Goal: Information Seeking & Learning: Learn about a topic

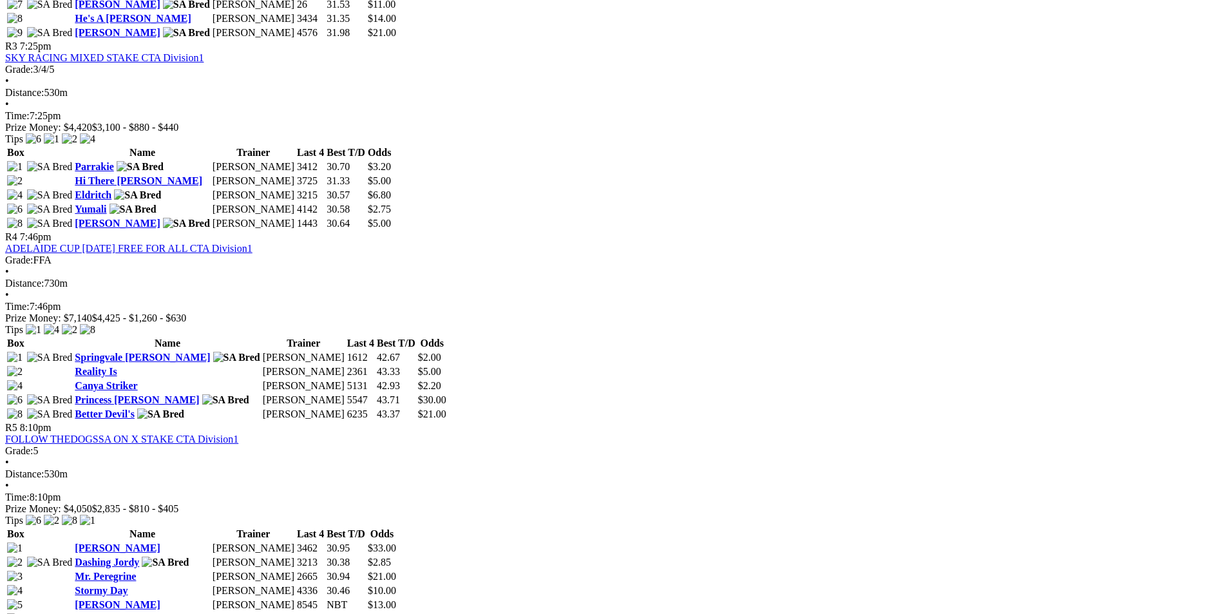
scroll to position [773, 0]
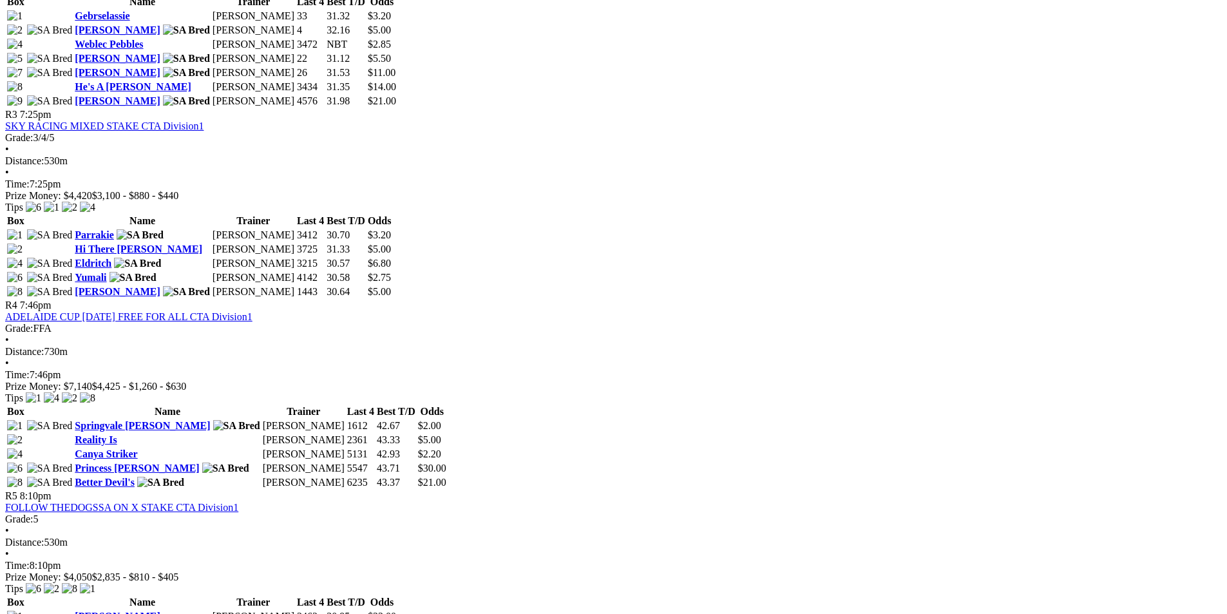
scroll to position [1030, 0]
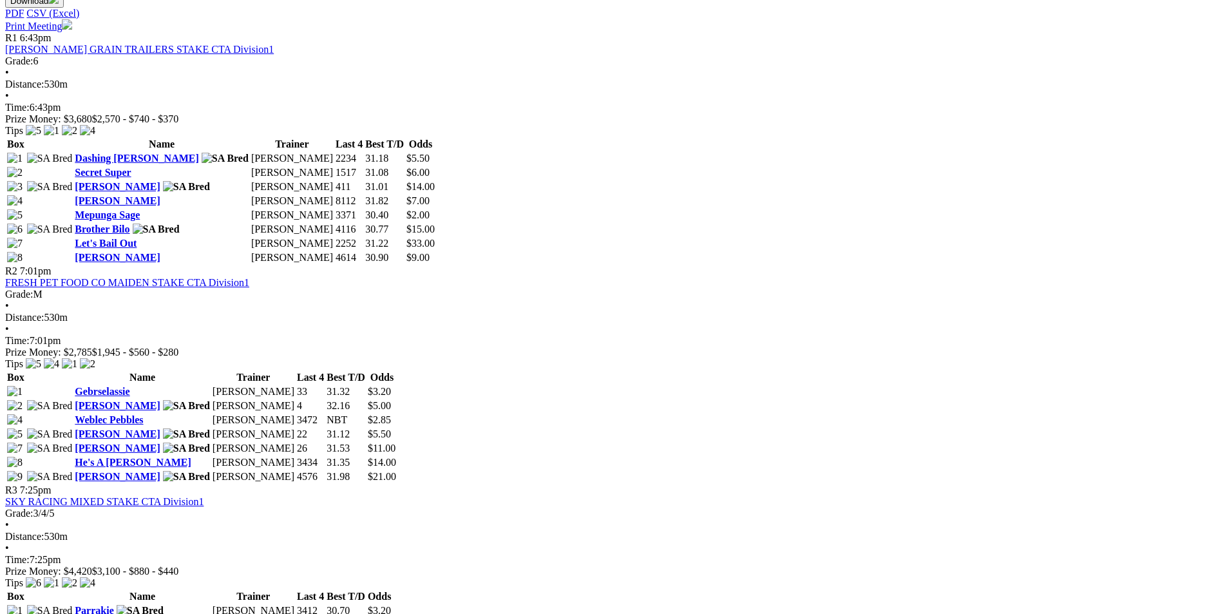
scroll to position [1037, 0]
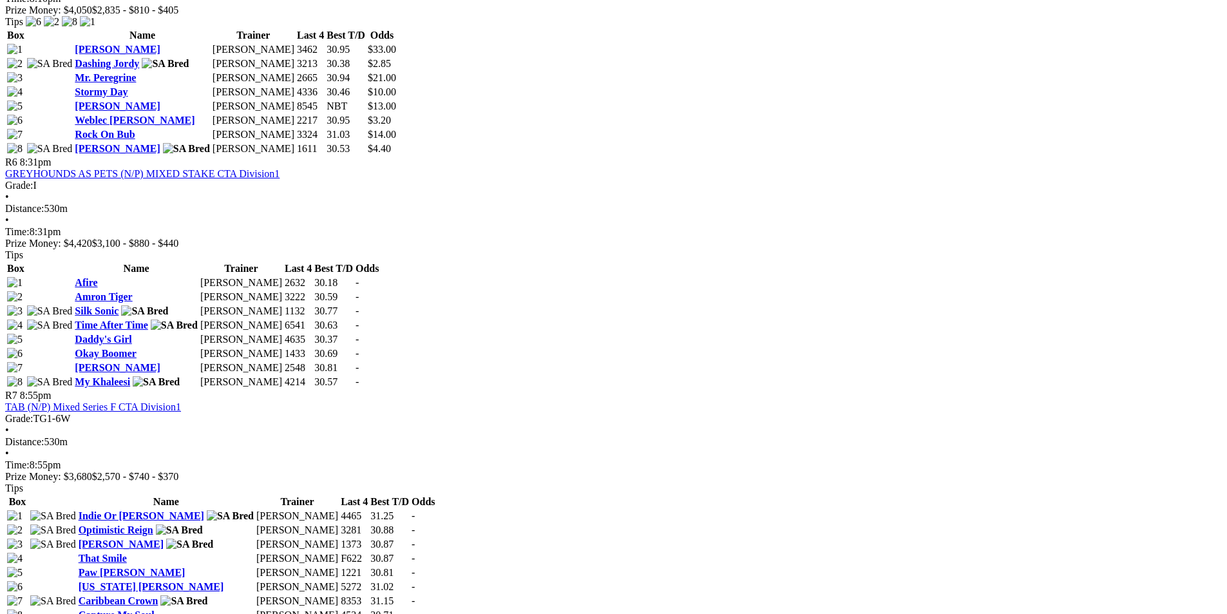
scroll to position [1352, 0]
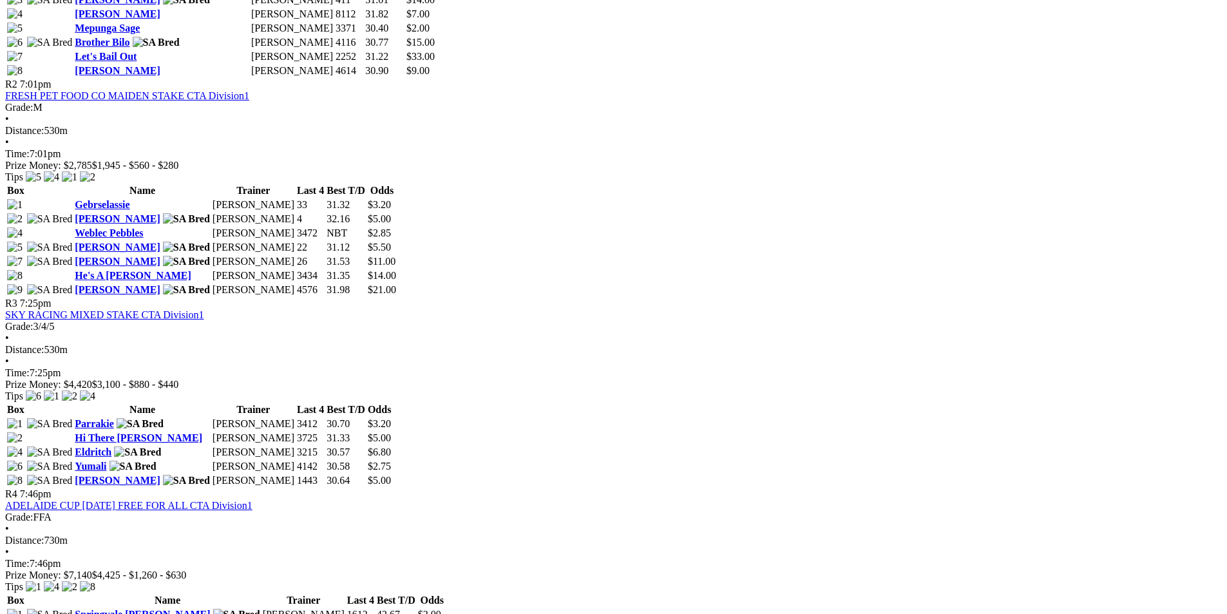
scroll to position [837, 0]
